Goal: Task Accomplishment & Management: Manage account settings

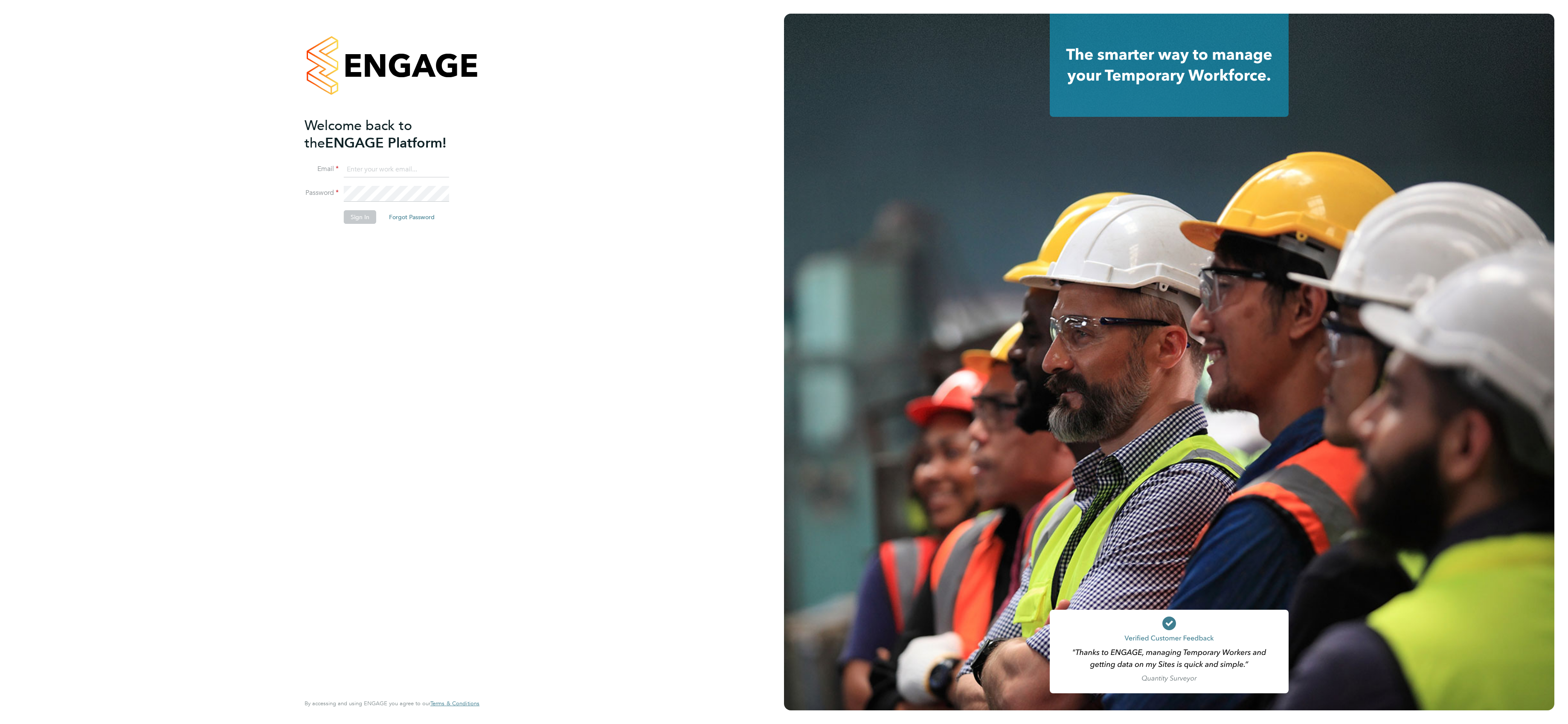
type input "lee.roche@vistry.co.uk"
click at [364, 216] on button "Sign In" at bounding box center [360, 217] width 33 height 14
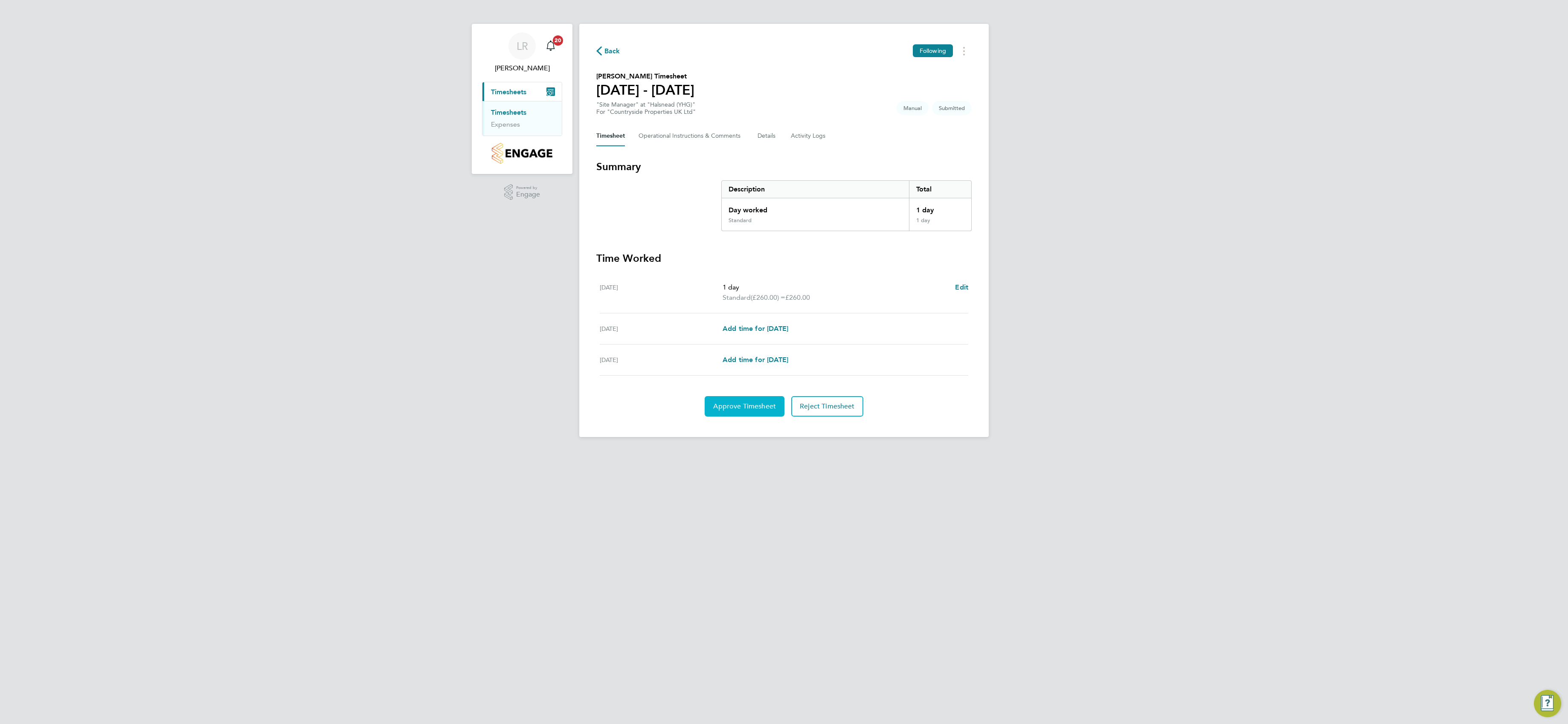
click at [732, 406] on span "Approve Timesheet" at bounding box center [744, 406] width 63 height 9
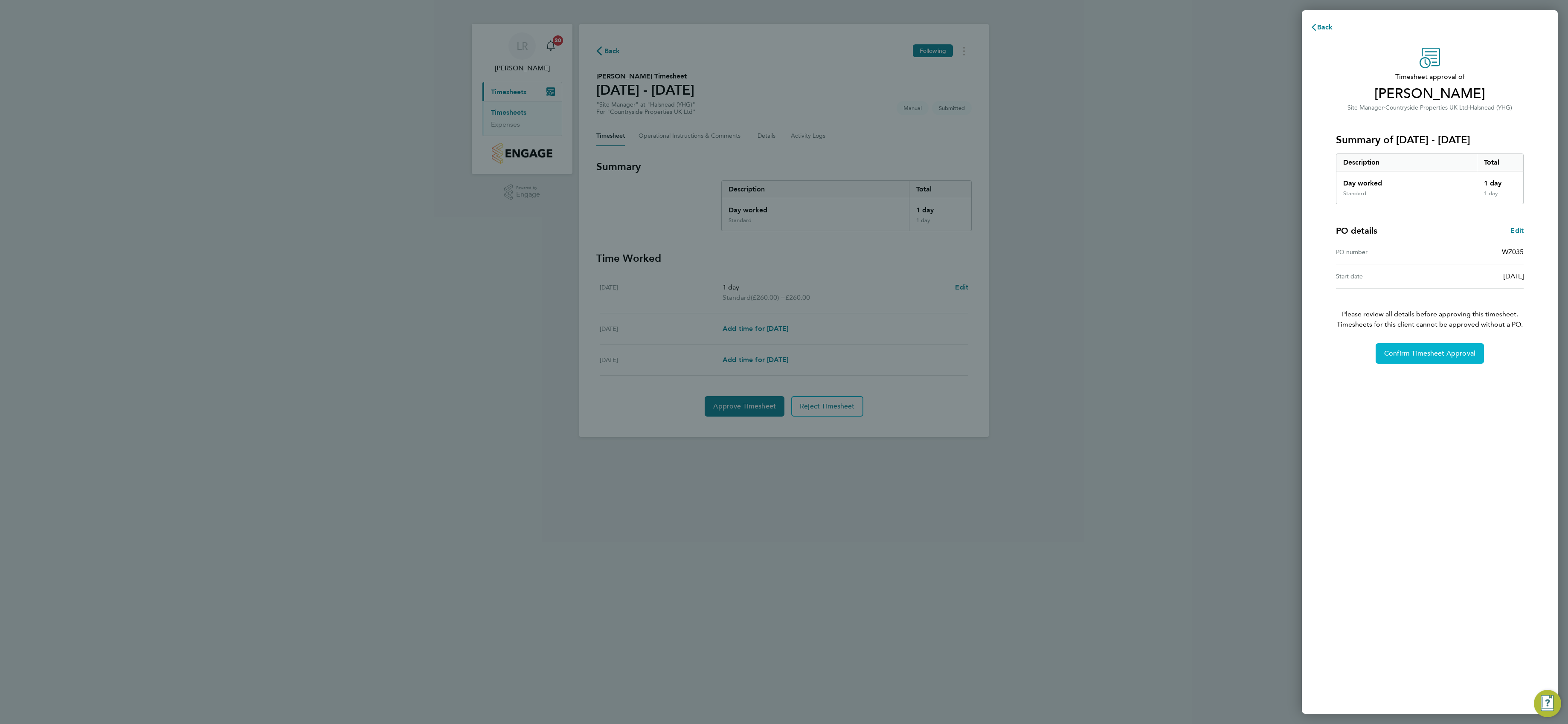
click at [1421, 359] on button "Confirm Timesheet Approval" at bounding box center [1430, 354] width 108 height 20
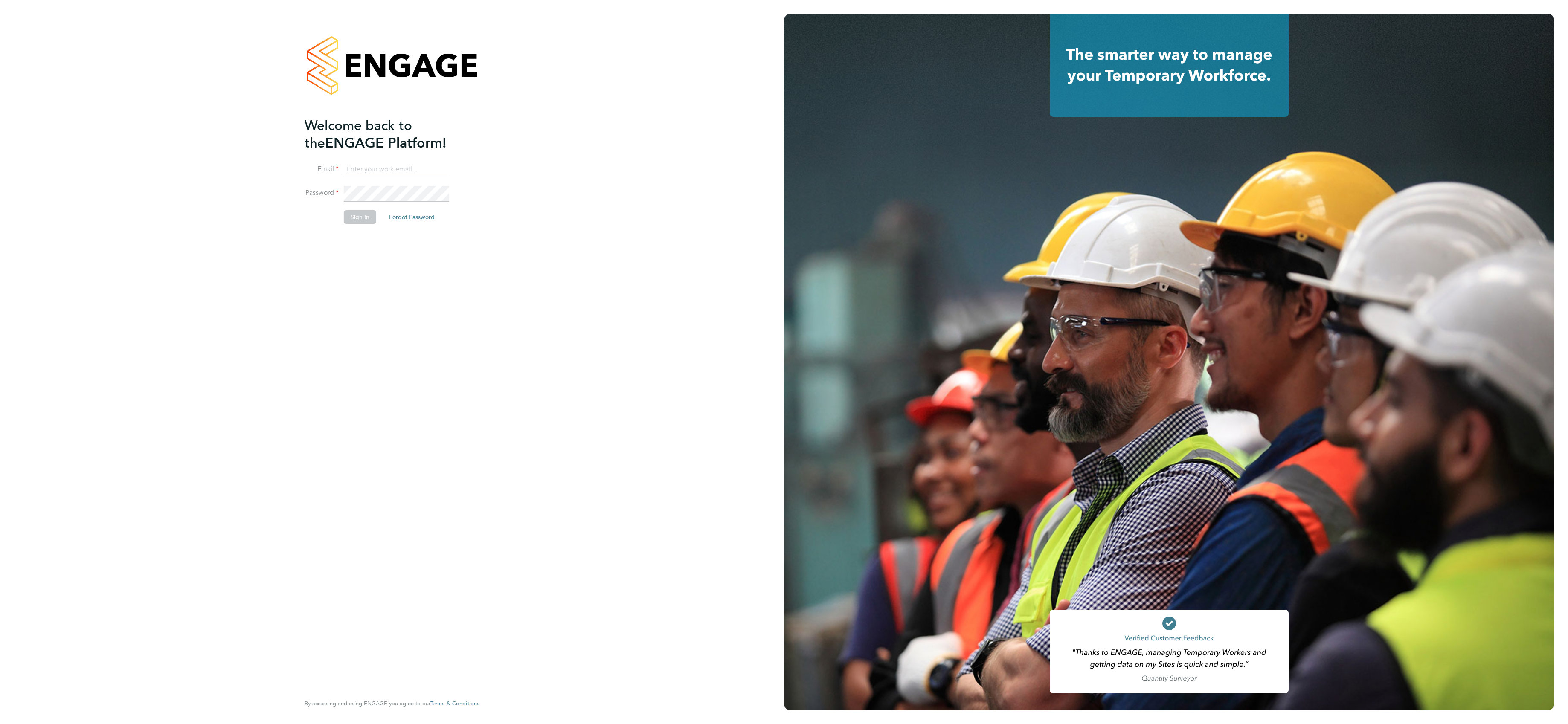
type input "lee.roche@vistry.co.uk"
click at [359, 217] on button "Sign In" at bounding box center [360, 217] width 33 height 14
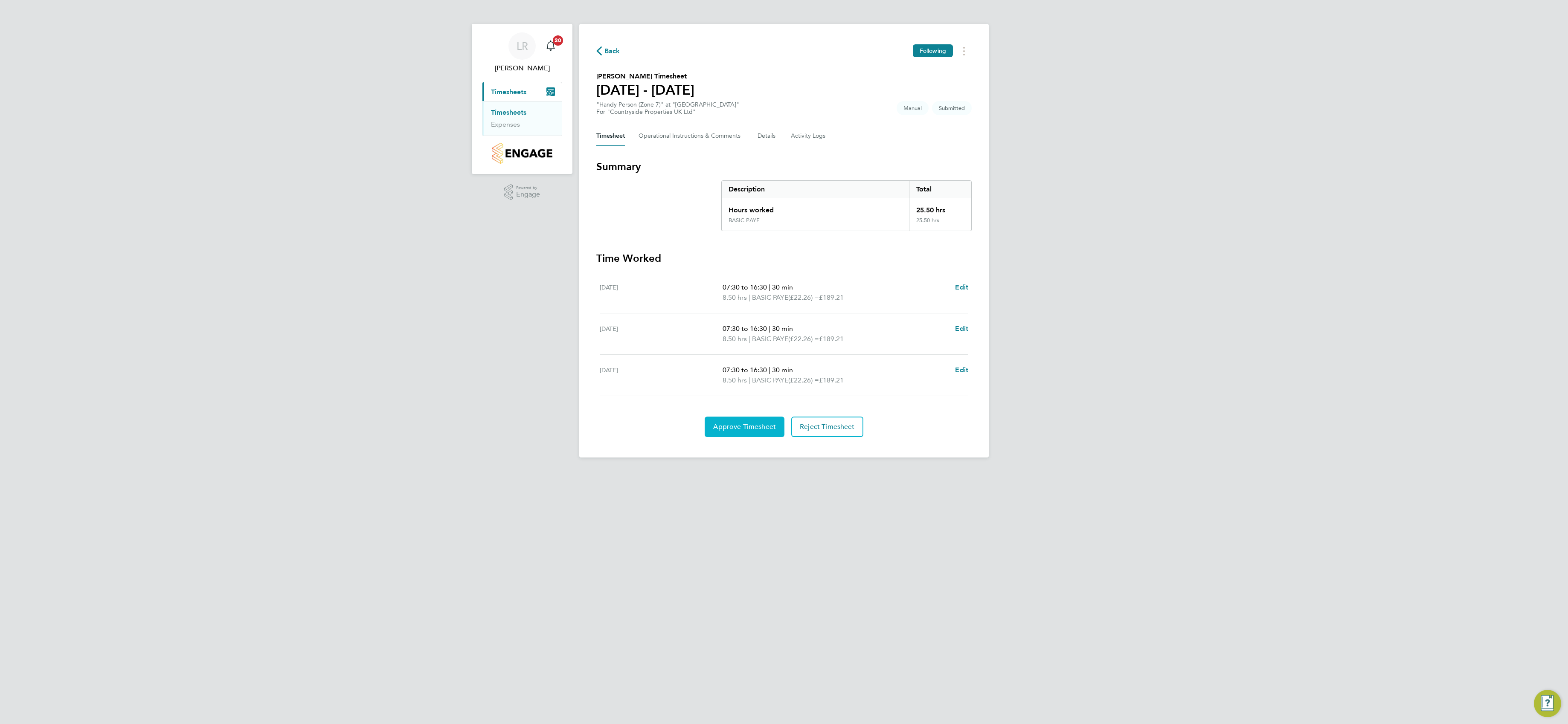
click at [758, 428] on span "Approve Timesheet" at bounding box center [744, 427] width 63 height 9
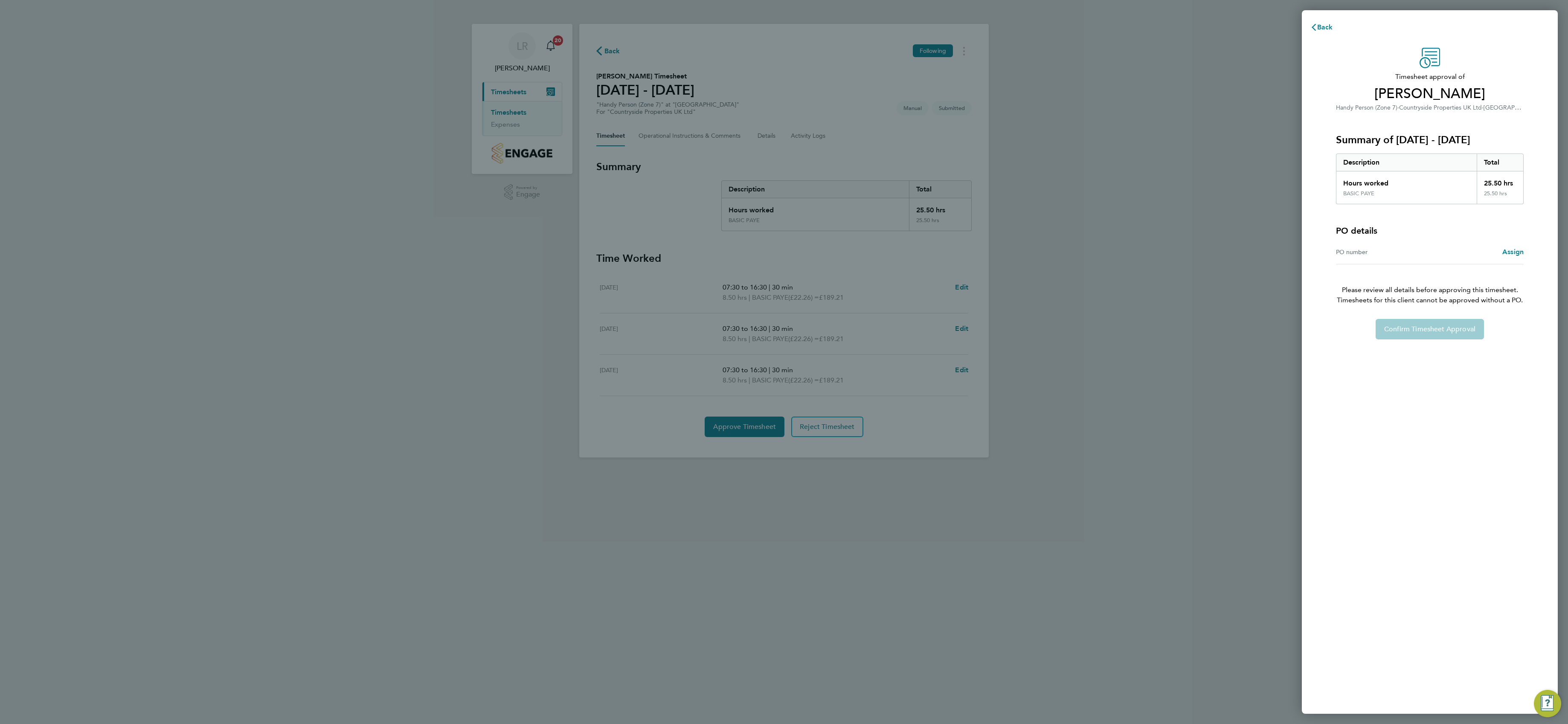
click at [1460, 333] on div "Confirm Timesheet Approval" at bounding box center [1430, 329] width 208 height 20
click at [1460, 333] on div "Confirm Timesheet Approval" at bounding box center [1430, 329] width 208 height 20
drag, startPoint x: 1460, startPoint y: 333, endPoint x: 1406, endPoint y: 335, distance: 54.0
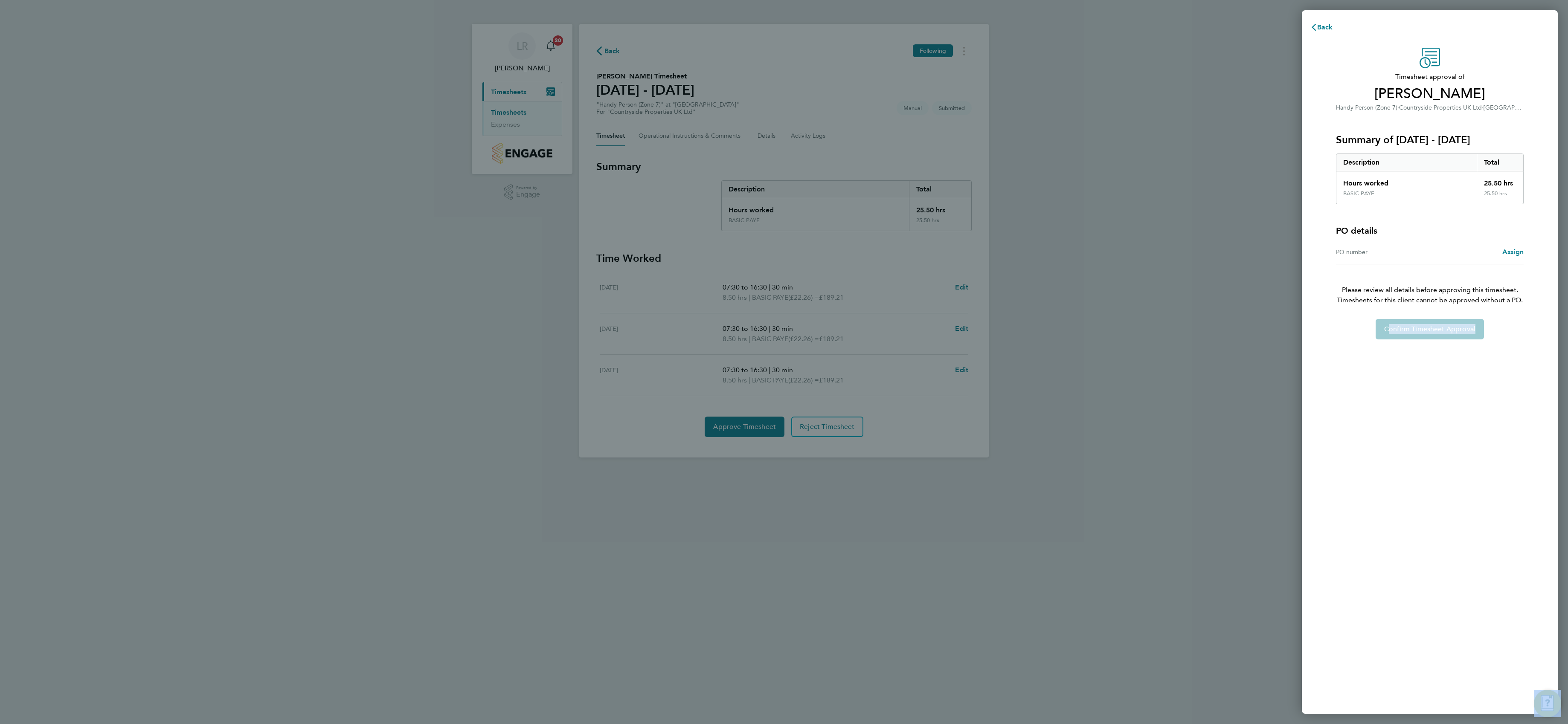
click at [1407, 333] on div "Confirm Timesheet Approval" at bounding box center [1430, 329] width 208 height 20
click at [1029, 348] on div "Back Timesheet approval of Gary Davies Handy Person (Zone 7) · Countryside Prop…" at bounding box center [784, 362] width 1568 height 724
click at [1132, 303] on div "Back Timesheet approval of Gary Davies Handy Person (Zone 7) · Countryside Prop…" at bounding box center [784, 362] width 1568 height 724
